Goal: Task Accomplishment & Management: Use online tool/utility

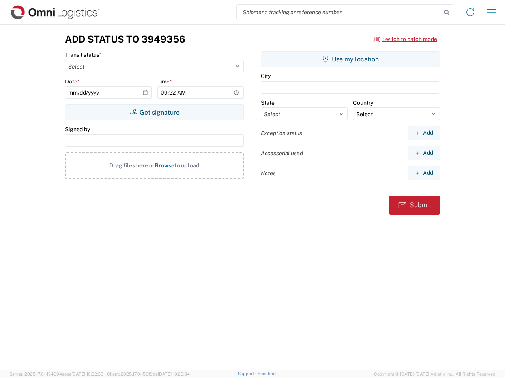
click at [339, 12] on input "search" at bounding box center [338, 12] width 204 height 15
click at [446, 13] on icon at bounding box center [446, 12] width 11 height 11
click at [470, 12] on icon at bounding box center [470, 12] width 13 height 13
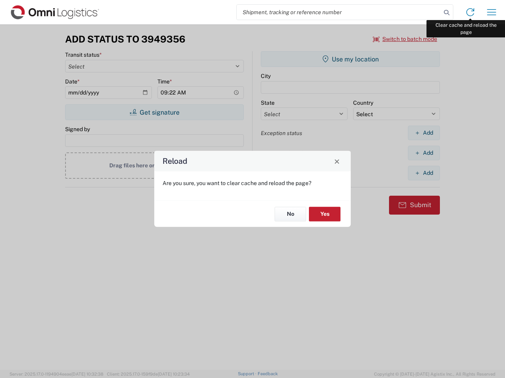
click at [491, 12] on div "Reload Are you sure, you want to clear cache and reload the page? No Yes" at bounding box center [252, 189] width 505 height 378
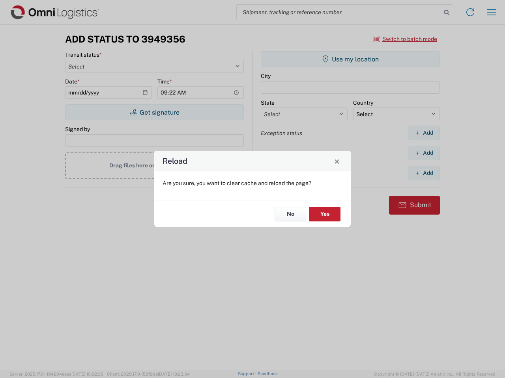
click at [405, 39] on div "Reload Are you sure, you want to clear cache and reload the page? No Yes" at bounding box center [252, 189] width 505 height 378
click at [154, 112] on div "Reload Are you sure, you want to clear cache and reload the page? No Yes" at bounding box center [252, 189] width 505 height 378
click at [350, 59] on div "Reload Are you sure, you want to clear cache and reload the page? No Yes" at bounding box center [252, 189] width 505 height 378
click at [423, 133] on div "Reload Are you sure, you want to clear cache and reload the page? No Yes" at bounding box center [252, 189] width 505 height 378
click at [423, 153] on div "Reload Are you sure, you want to clear cache and reload the page? No Yes" at bounding box center [252, 189] width 505 height 378
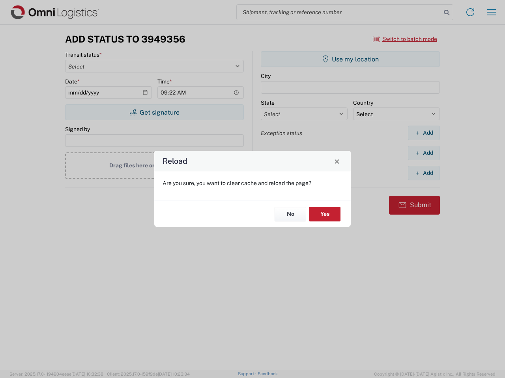
click at [423, 173] on div "Reload Are you sure, you want to clear cache and reload the page? No Yes" at bounding box center [252, 189] width 505 height 378
